Goal: Navigation & Orientation: Go to known website

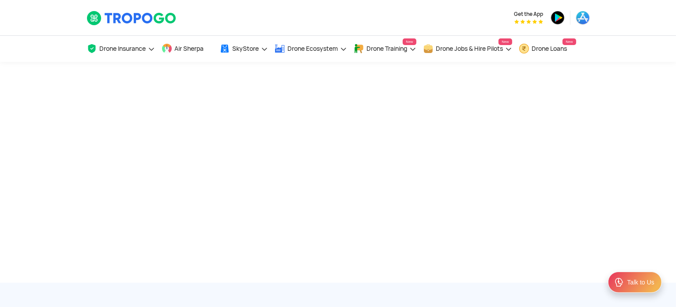
scroll to position [220, 0]
click at [266, 133] on div at bounding box center [338, 172] width 676 height 221
click at [376, 121] on div at bounding box center [338, 172] width 676 height 221
click at [617, 224] on div at bounding box center [338, 172] width 676 height 221
